Goal: Task Accomplishment & Management: Complete application form

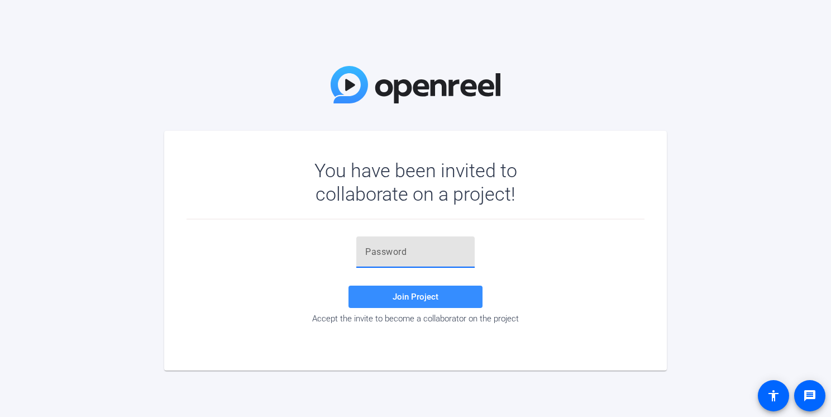
click at [375, 249] on input "text" at bounding box center [415, 251] width 101 height 13
paste input "vM;DZa"
type input "vM;DZa"
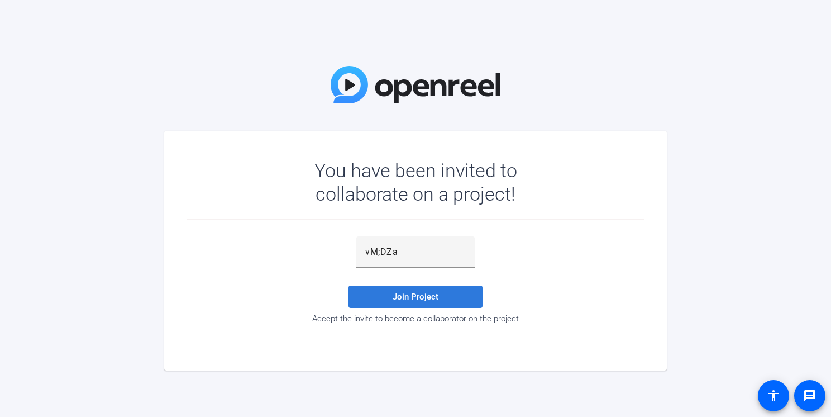
click at [402, 299] on span "Join Project" at bounding box center [416, 297] width 46 height 10
